Goal: Task Accomplishment & Management: Use online tool/utility

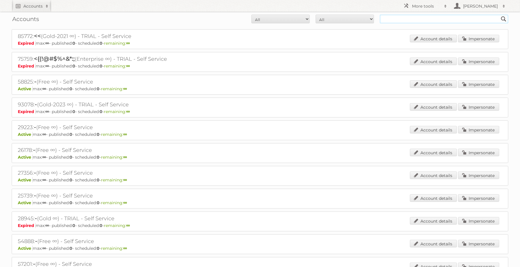
click at [397, 15] on input "text" at bounding box center [444, 19] width 128 height 9
type input "[PERSON_NAME]"
click at [499, 15] on input "Search" at bounding box center [503, 19] width 9 height 9
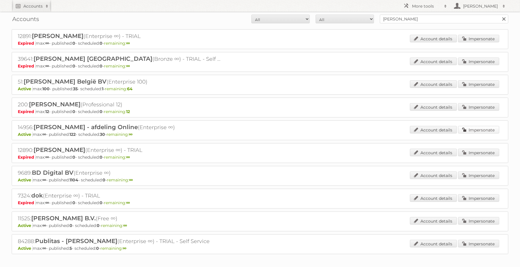
click at [481, 131] on link "Impersonate" at bounding box center [478, 130] width 41 height 8
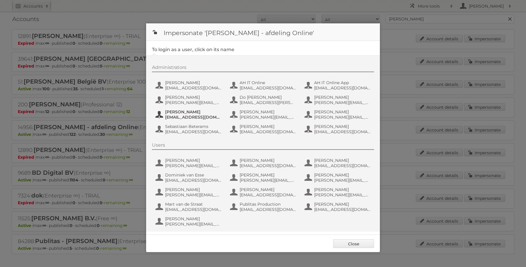
click at [193, 114] on span "[PERSON_NAME]" at bounding box center [193, 111] width 57 height 5
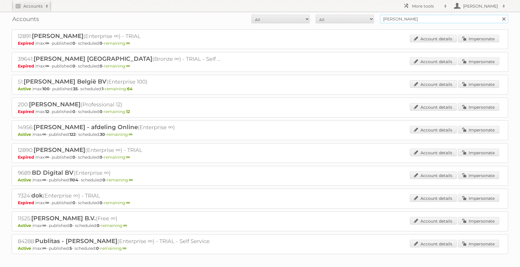
click at [406, 19] on input "[PERSON_NAME]" at bounding box center [444, 19] width 128 height 9
type input "carrefour"
click at [499, 15] on input "Search" at bounding box center [503, 19] width 9 height 9
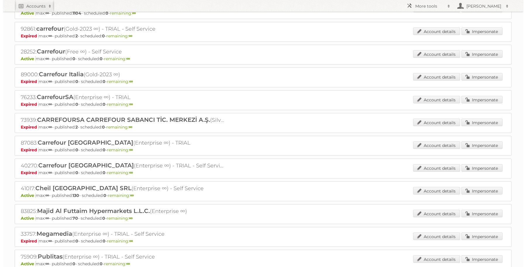
scroll to position [31, 0]
click at [464, 188] on link "Impersonate" at bounding box center [478, 190] width 41 height 8
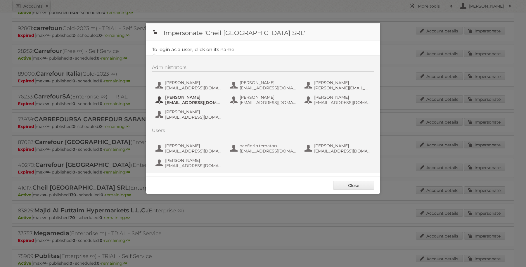
click at [196, 100] on span "dana_radulescu@carrefour.com" at bounding box center [193, 102] width 57 height 5
